Goal: Task Accomplishment & Management: Complete application form

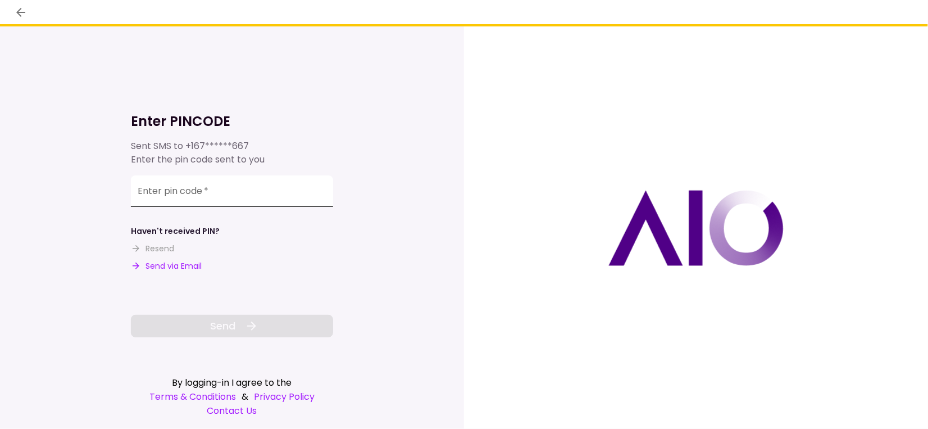
click at [262, 182] on input "Enter pin code   *" at bounding box center [232, 190] width 202 height 31
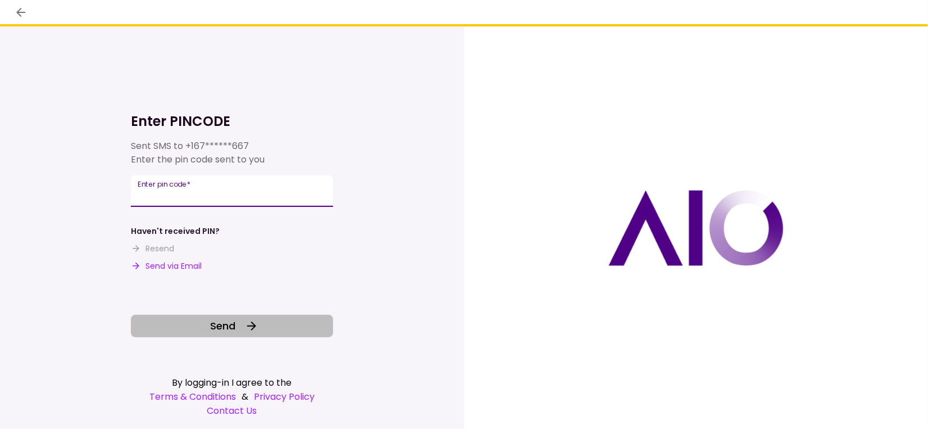
type input "******"
drag, startPoint x: 231, startPoint y: 323, endPoint x: 217, endPoint y: 317, distance: 15.1
click at [231, 323] on span "Send" at bounding box center [223, 325] width 25 height 15
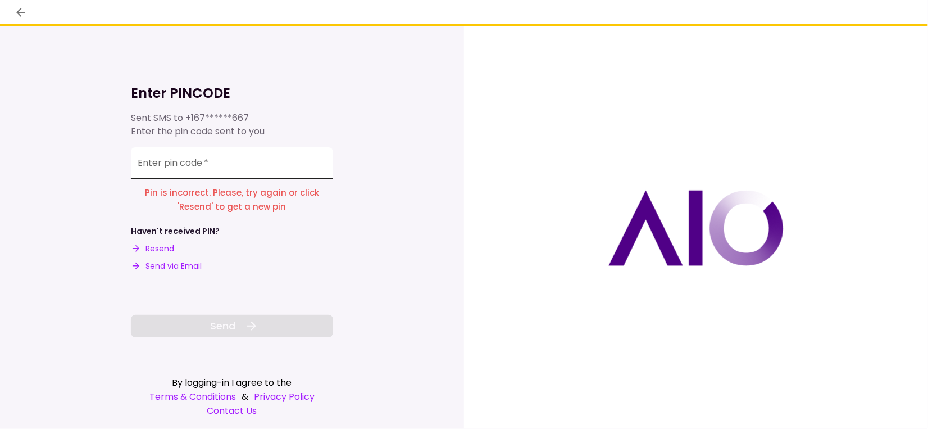
click at [227, 161] on input "Enter pin code   *" at bounding box center [232, 162] width 202 height 31
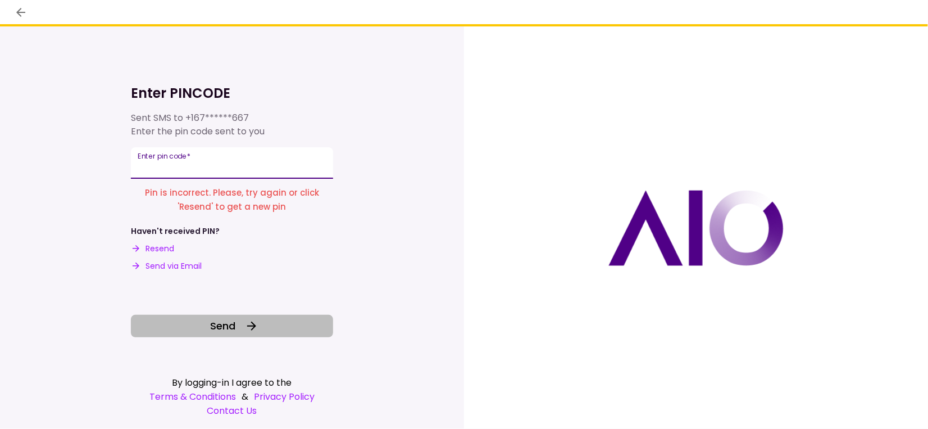
type input "******"
click at [248, 330] on icon at bounding box center [251, 325] width 13 height 13
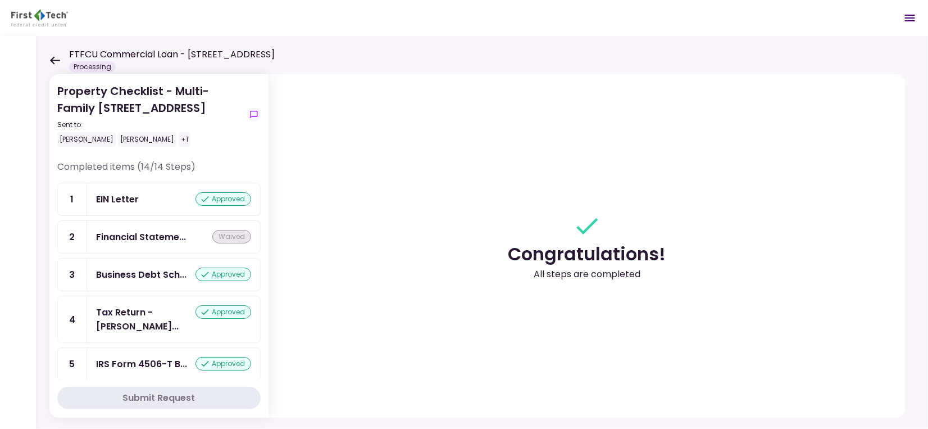
click at [54, 58] on icon at bounding box center [54, 60] width 11 height 8
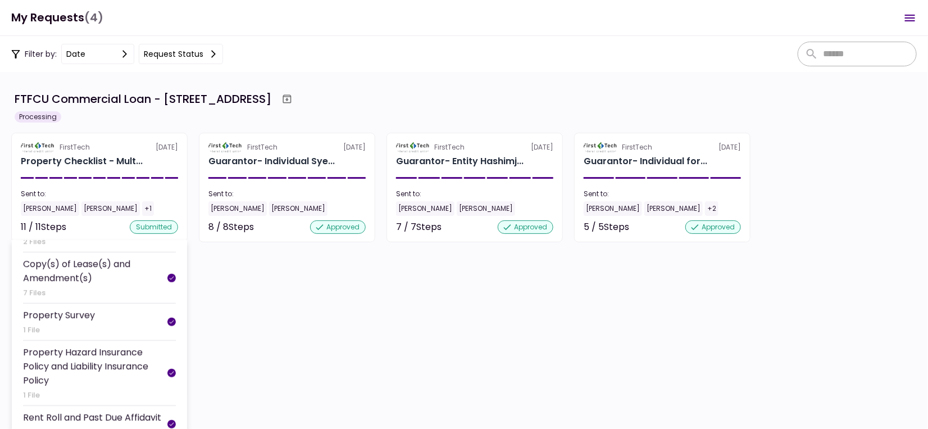
scroll to position [281, 0]
click at [101, 411] on div "Rent Roll and Past Due Affidavit" at bounding box center [92, 415] width 138 height 14
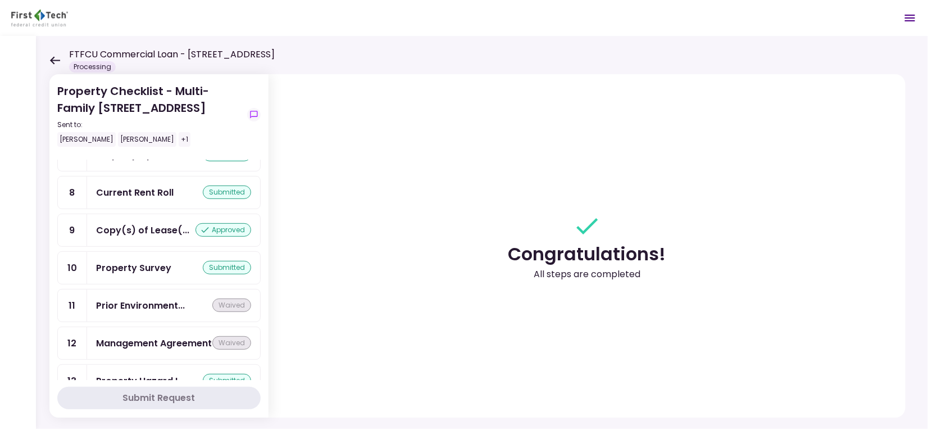
scroll to position [346, 0]
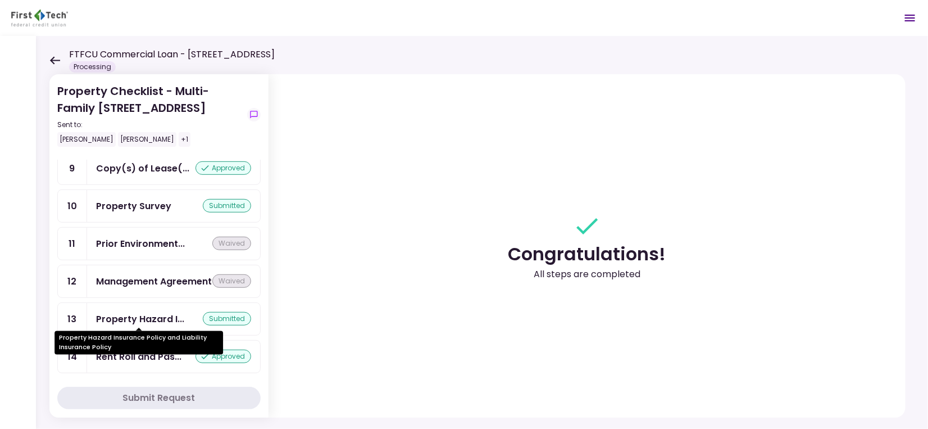
click at [139, 317] on div "Property Hazard I..." at bounding box center [140, 319] width 88 height 14
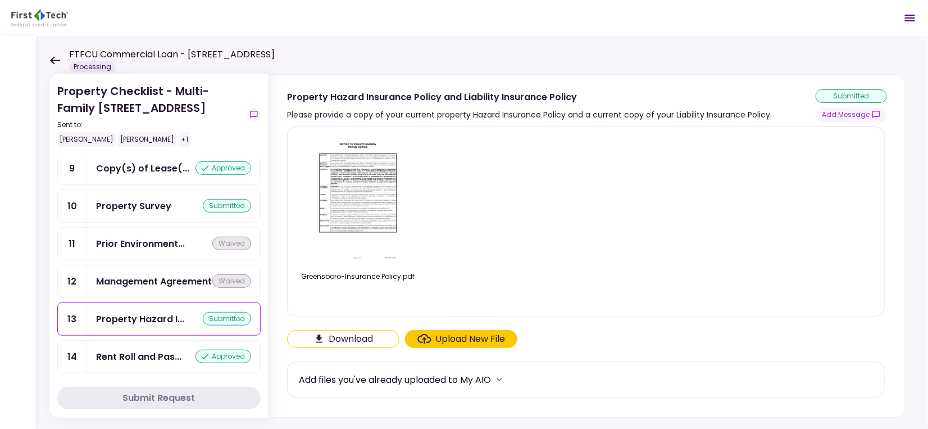
click at [132, 274] on div "Management Agreement" at bounding box center [154, 281] width 116 height 14
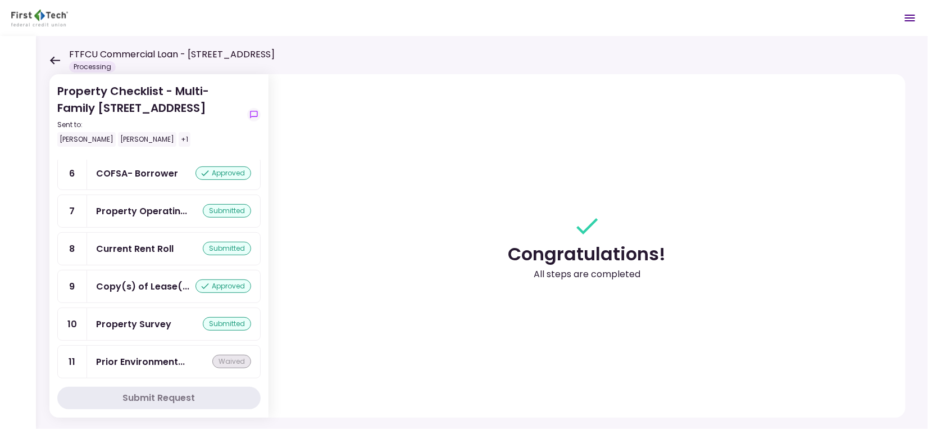
scroll to position [197, 0]
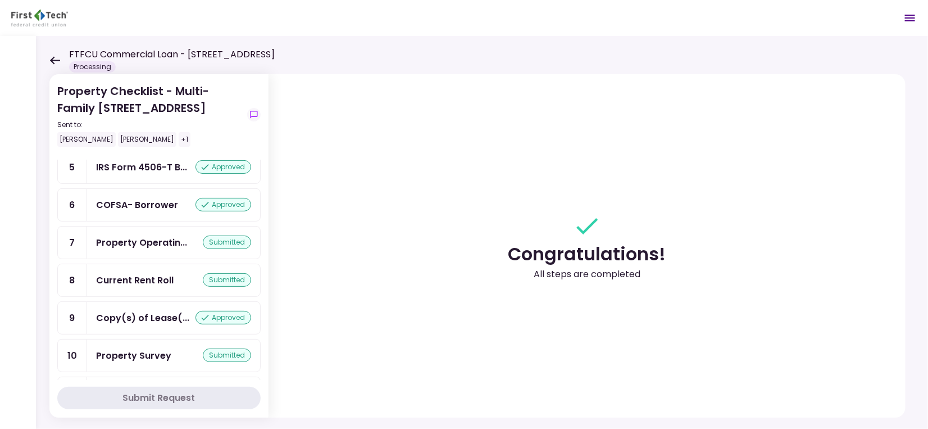
click at [139, 273] on div "Current Rent Roll" at bounding box center [135, 280] width 78 height 14
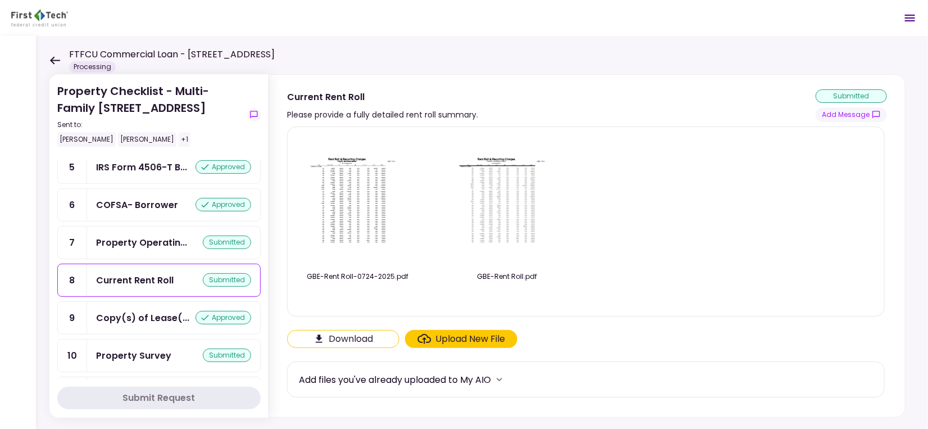
click at [360, 199] on img at bounding box center [358, 200] width 112 height 87
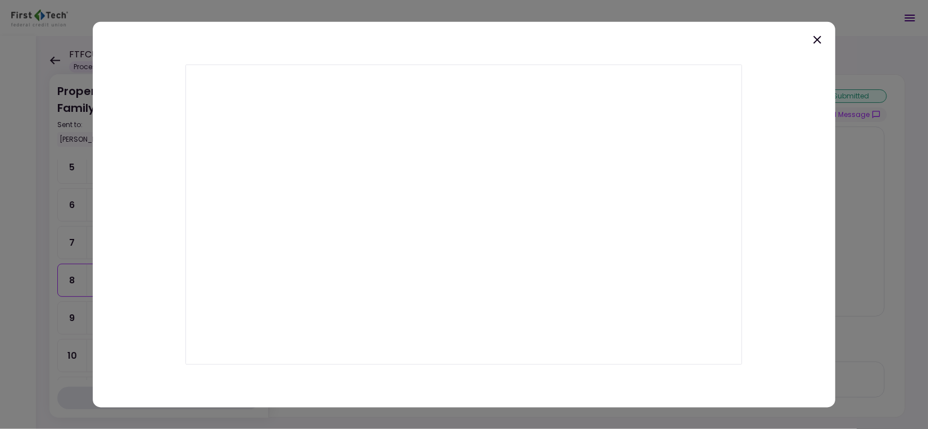
click at [819, 37] on icon at bounding box center [817, 39] width 13 height 13
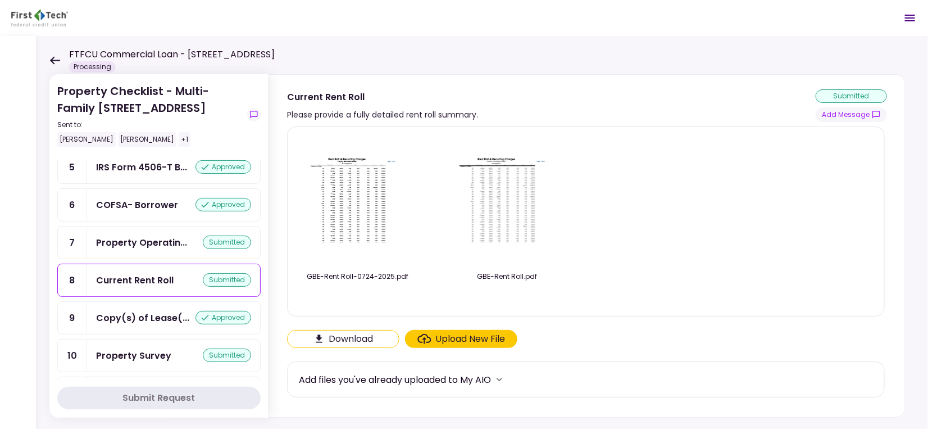
click at [358, 218] on img at bounding box center [358, 200] width 112 height 87
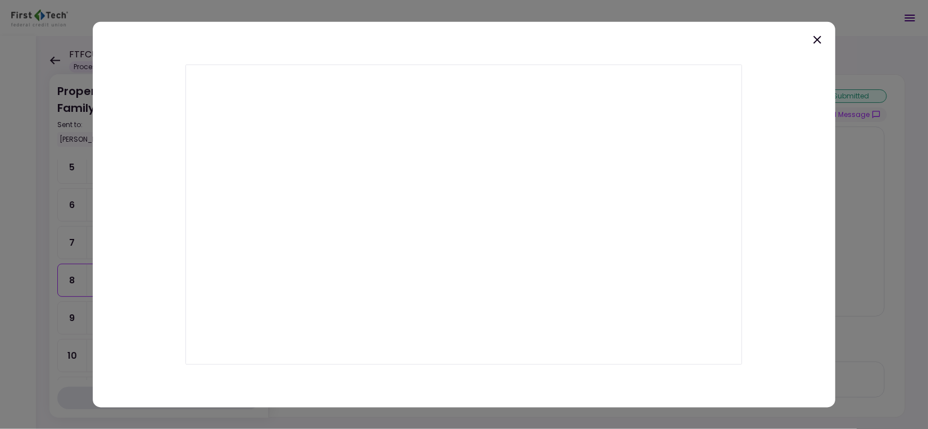
click at [30, 321] on div at bounding box center [464, 214] width 928 height 429
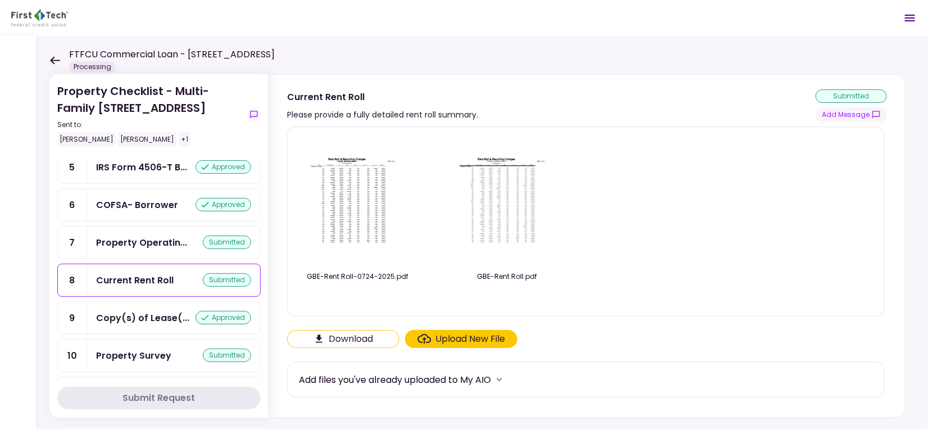
click at [504, 234] on img at bounding box center [507, 200] width 112 height 87
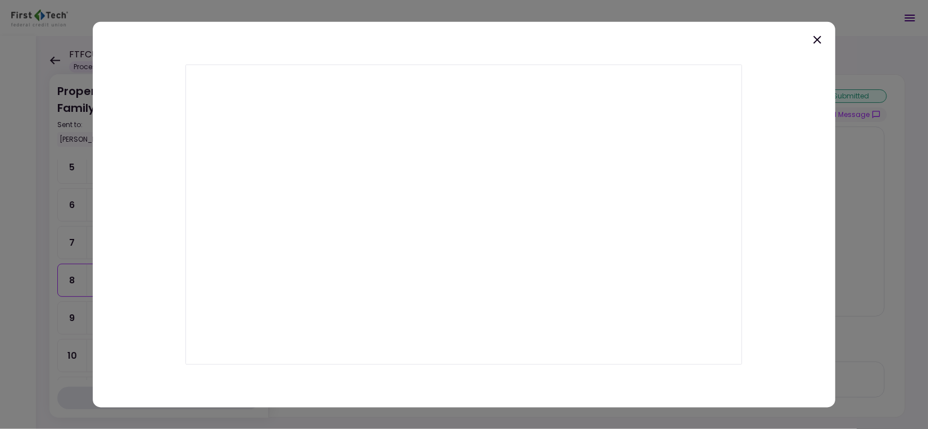
click at [820, 38] on icon at bounding box center [817, 39] width 13 height 13
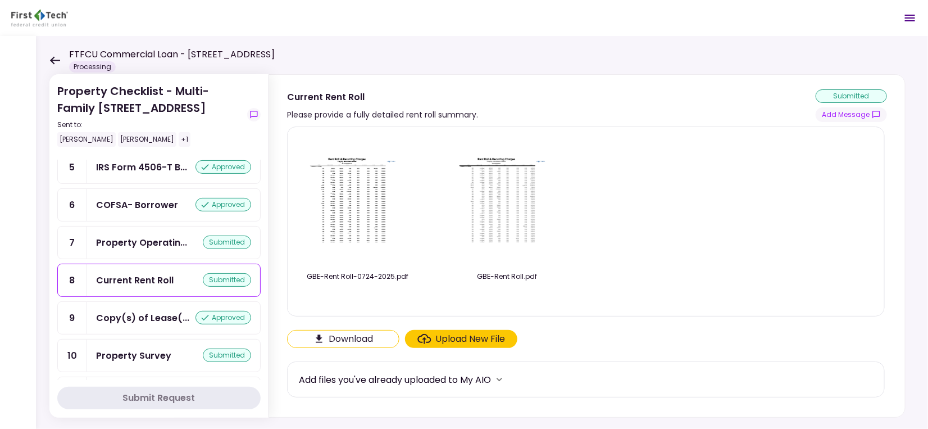
click at [363, 217] on img at bounding box center [358, 200] width 112 height 87
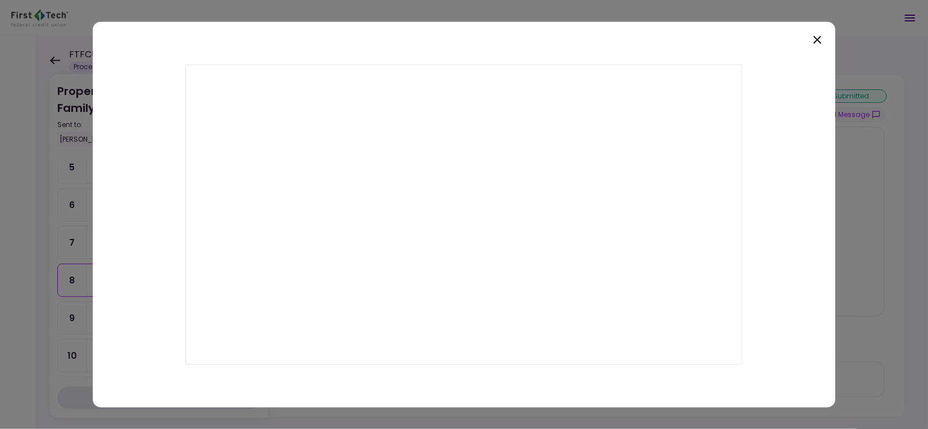
click at [812, 39] on icon at bounding box center [817, 39] width 13 height 13
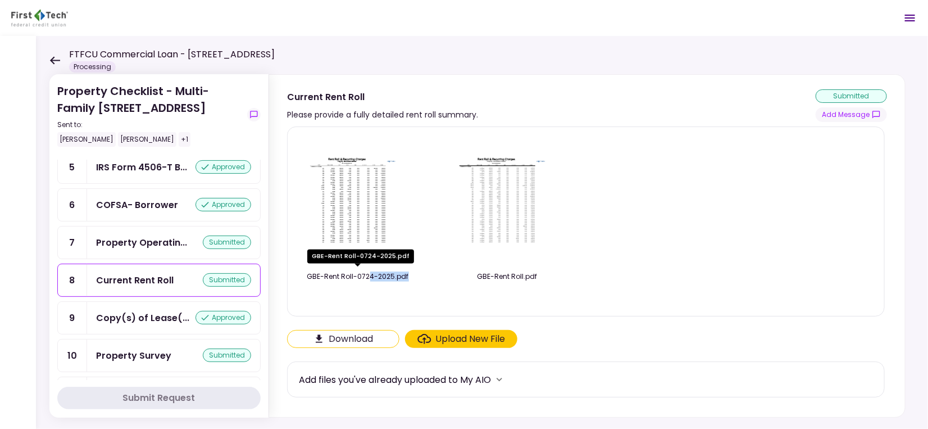
drag, startPoint x: 371, startPoint y: 274, endPoint x: 407, endPoint y: 274, distance: 36.0
click at [407, 274] on div "GBE-Rent Roll-0724-2025.pdf" at bounding box center [358, 276] width 118 height 10
click at [612, 259] on div "GBE-Rent Roll-0724-2025.pdf GBE-Rent Roll.pdf" at bounding box center [586, 221] width 574 height 171
drag, startPoint x: 308, startPoint y: 274, endPoint x: 415, endPoint y: 276, distance: 106.2
click at [415, 276] on div "GBE-Rent Roll-0724-2025.pdf" at bounding box center [358, 276] width 118 height 10
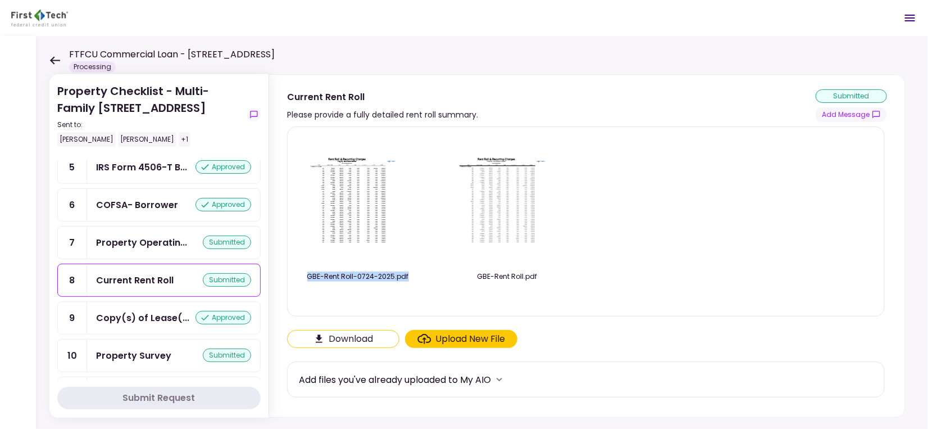
click at [429, 275] on div "GBE-Rent Roll-0724-2025.pdf GBE-Rent Roll.pdf" at bounding box center [586, 221] width 574 height 171
click at [369, 216] on img at bounding box center [358, 200] width 112 height 87
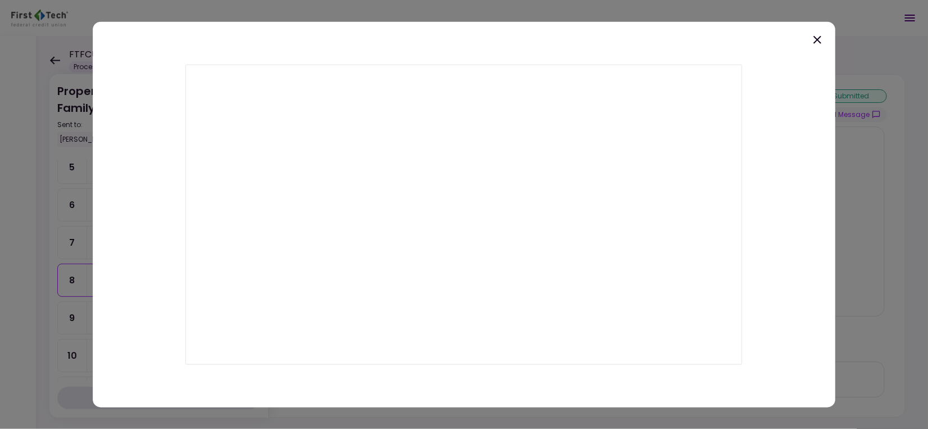
click at [815, 41] on icon at bounding box center [818, 39] width 8 height 8
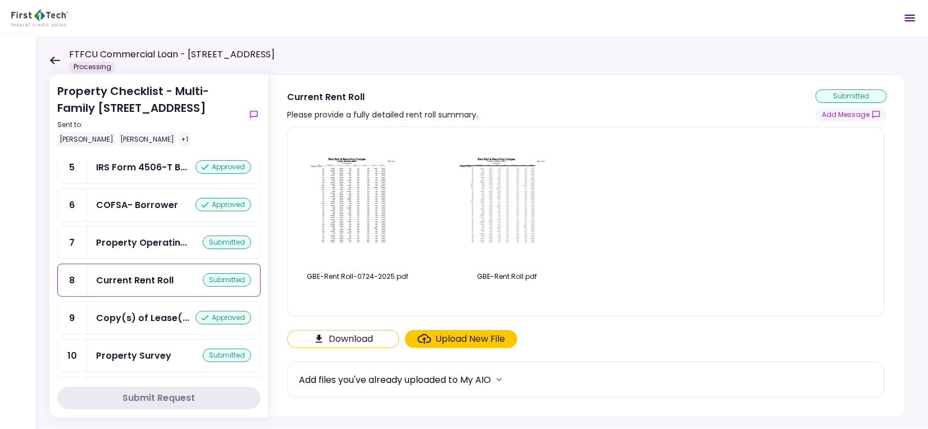
click at [707, 184] on div "GBE-Rent Roll-0724-2025.pdf GBE-Rent Roll.pdf" at bounding box center [586, 221] width 574 height 171
click at [706, 177] on div "GBE-Rent Roll-0724-2025.pdf GBE-Rent Roll.pdf" at bounding box center [586, 221] width 574 height 171
click at [355, 217] on img at bounding box center [358, 200] width 112 height 87
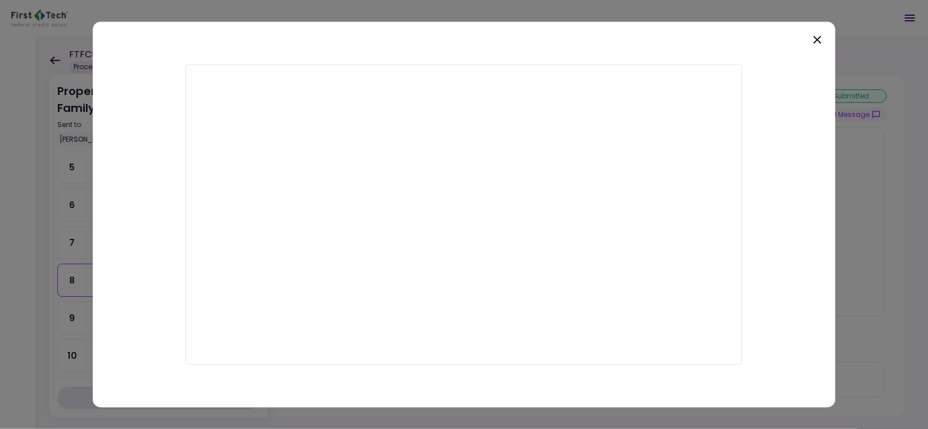
click at [819, 42] on icon at bounding box center [817, 39] width 13 height 13
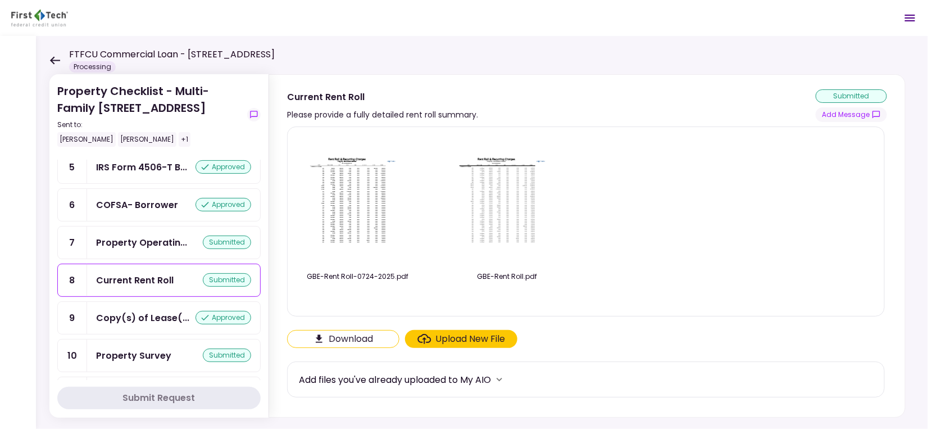
click at [495, 204] on img at bounding box center [507, 200] width 112 height 87
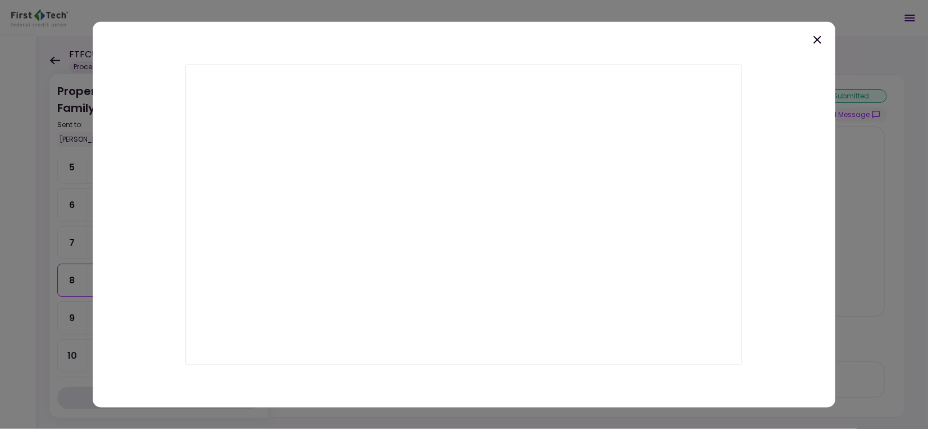
click at [814, 37] on icon at bounding box center [817, 39] width 13 height 13
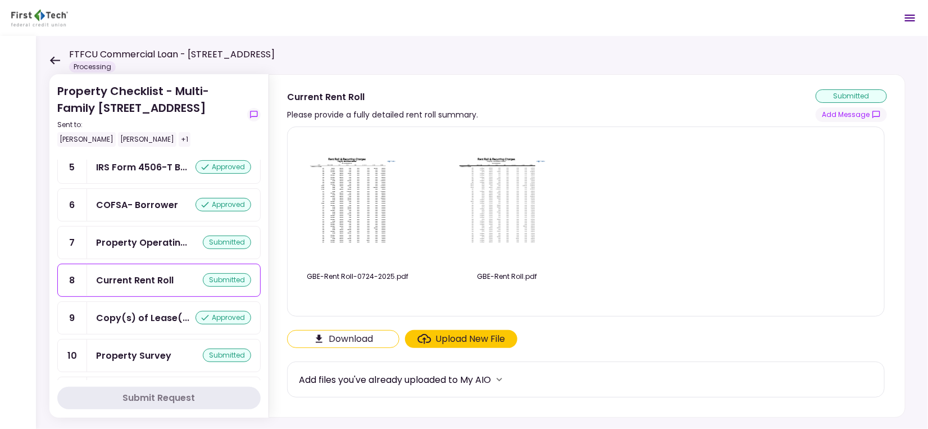
click at [363, 217] on img at bounding box center [358, 200] width 112 height 87
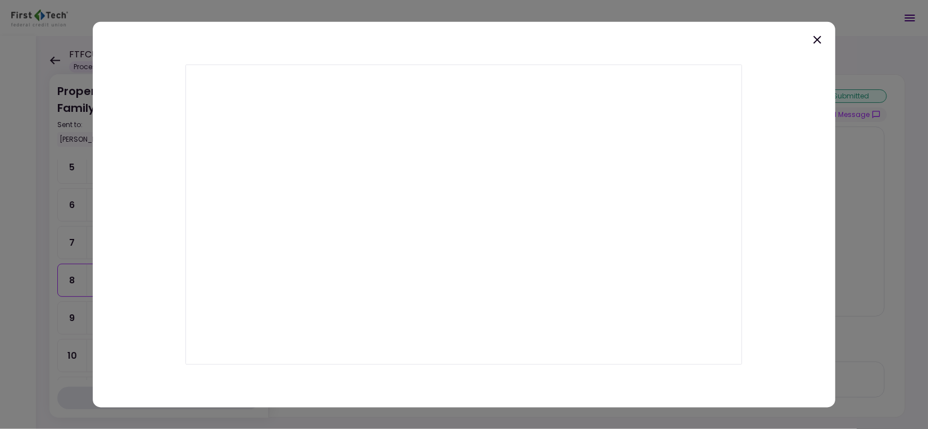
click at [816, 44] on icon at bounding box center [817, 39] width 13 height 13
